Goal: Task Accomplishment & Management: Manage account settings

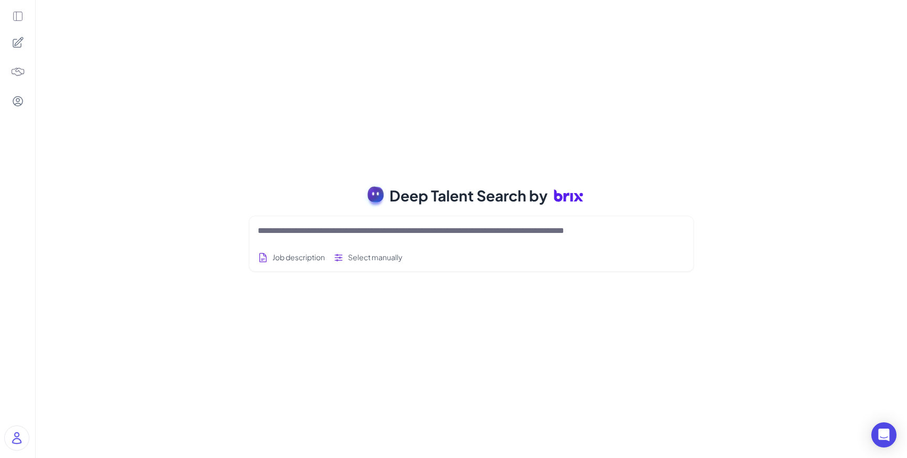
click at [18, 18] on icon at bounding box center [18, 16] width 12 height 12
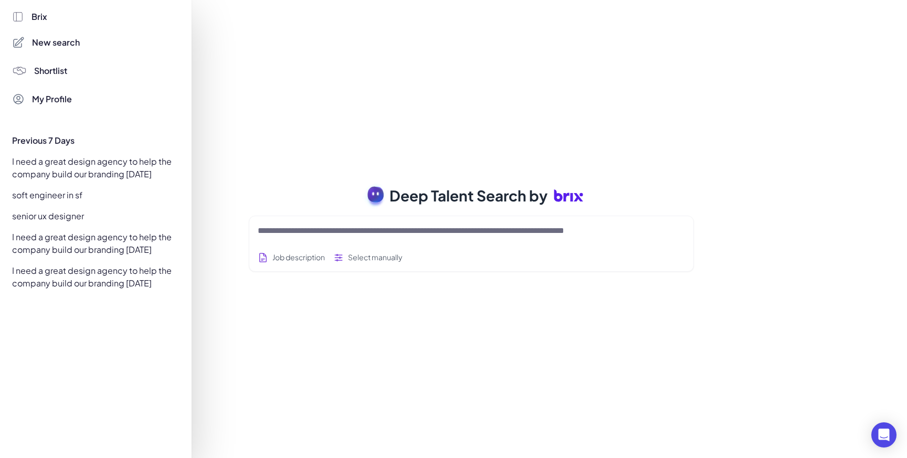
click at [56, 93] on span "My Profile" at bounding box center [52, 99] width 40 height 13
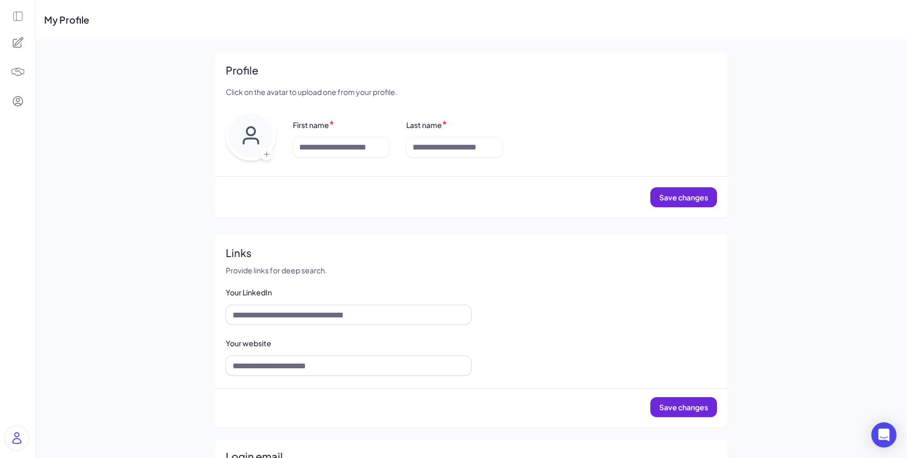
click at [13, 437] on img at bounding box center [17, 438] width 24 height 24
click at [17, 98] on icon at bounding box center [17, 101] width 9 height 9
click at [20, 20] on icon at bounding box center [17, 16] width 9 height 9
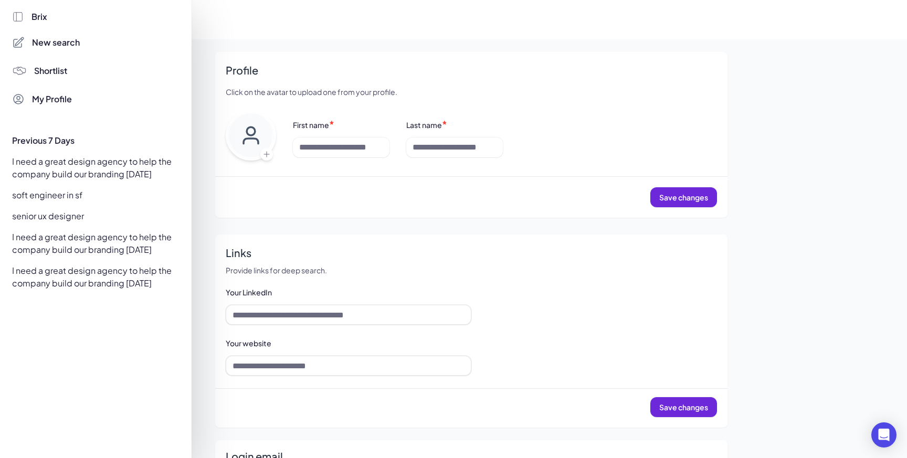
click at [28, 13] on div "Brix" at bounding box center [96, 16] width 168 height 13
click at [250, 48] on div at bounding box center [453, 229] width 907 height 458
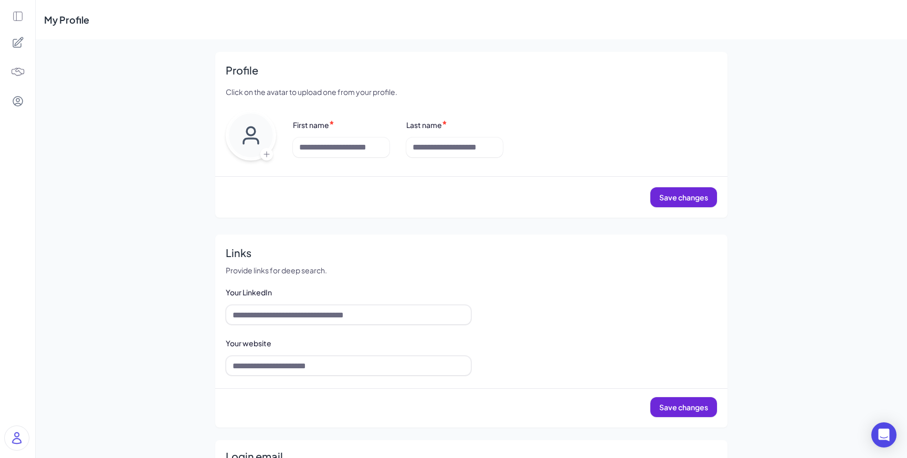
click at [15, 17] on icon at bounding box center [18, 16] width 12 height 12
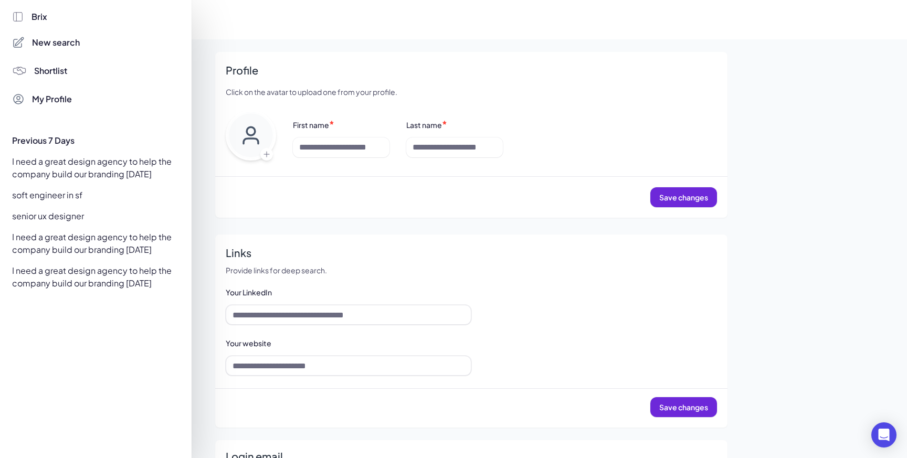
click at [33, 16] on span "Brix" at bounding box center [39, 16] width 16 height 13
click at [43, 19] on span "Brix" at bounding box center [39, 16] width 16 height 13
click at [260, 34] on div at bounding box center [453, 229] width 907 height 458
